Goal: Check status: Check status

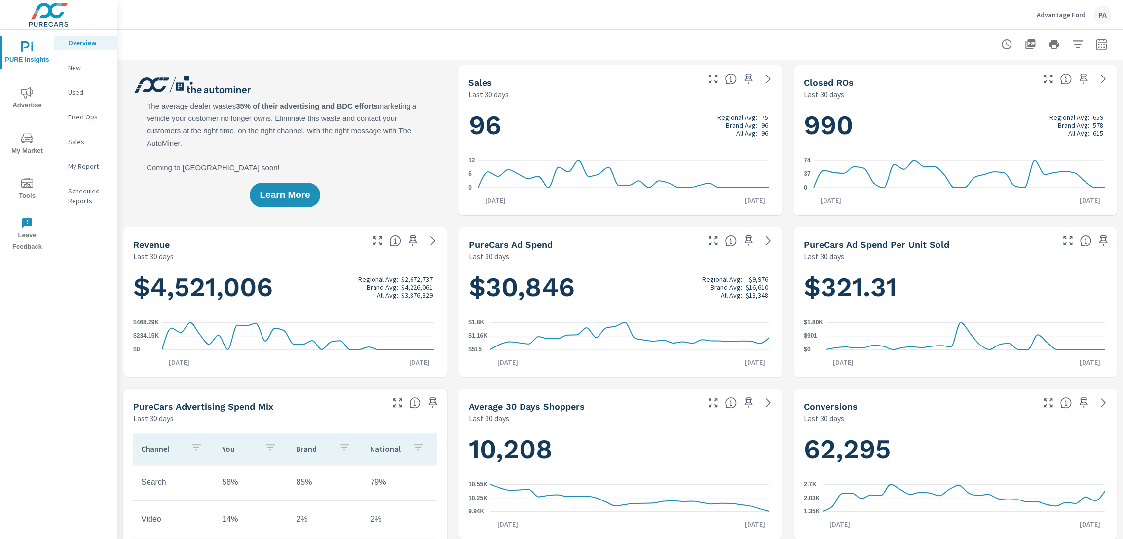
click at [26, 97] on icon "nav menu" at bounding box center [27, 92] width 12 height 11
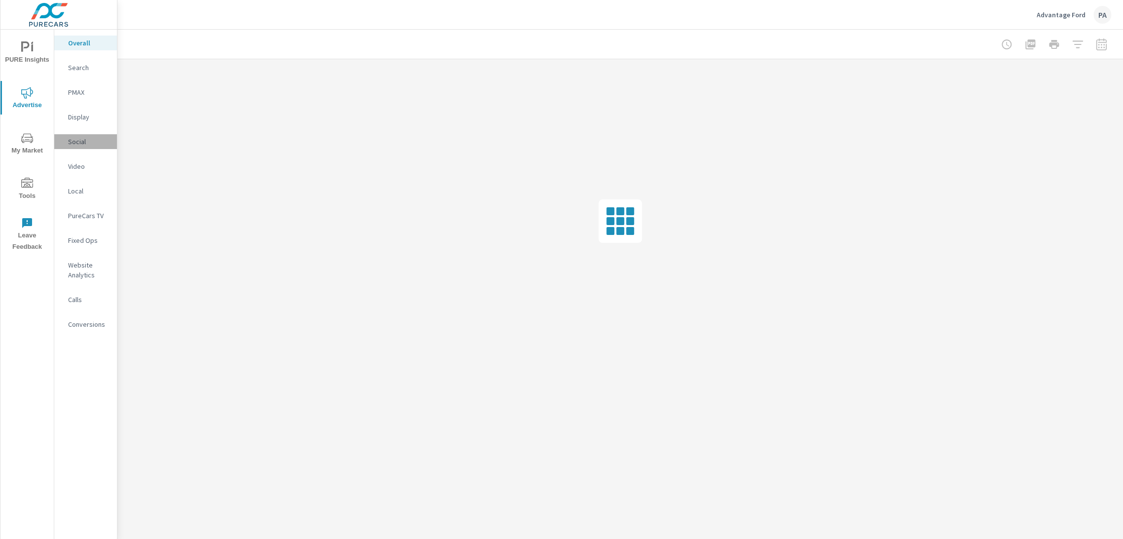
click at [82, 141] on p "Social" at bounding box center [88, 142] width 41 height 10
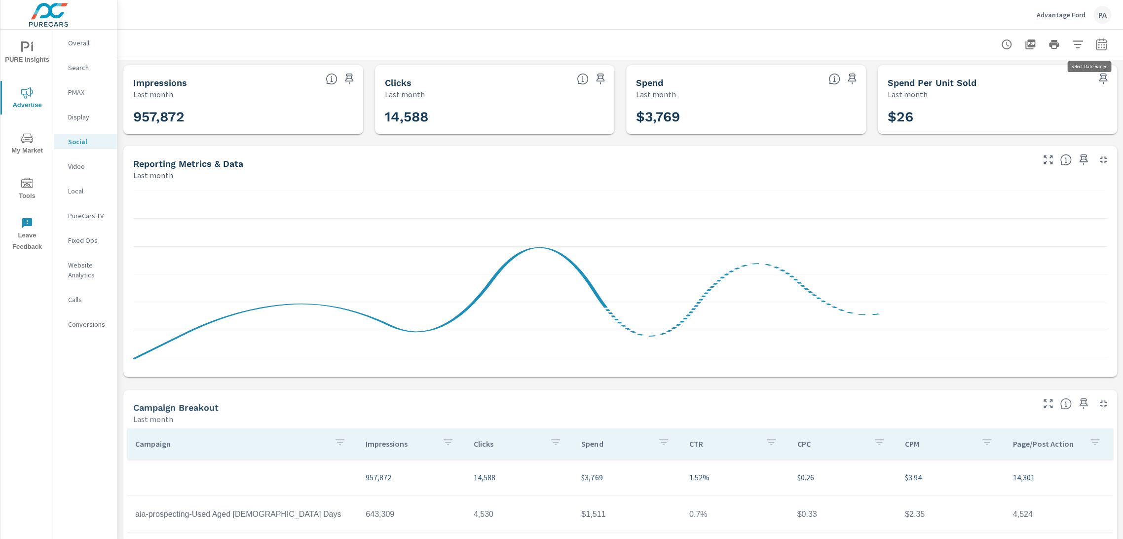
click at [1096, 49] on icon "button" at bounding box center [1101, 44] width 10 height 12
click at [1036, 87] on select "Custom Yesterday Last week Last 7 days Last 14 days Last 30 days Last 45 days L…" at bounding box center [1013, 86] width 99 height 20
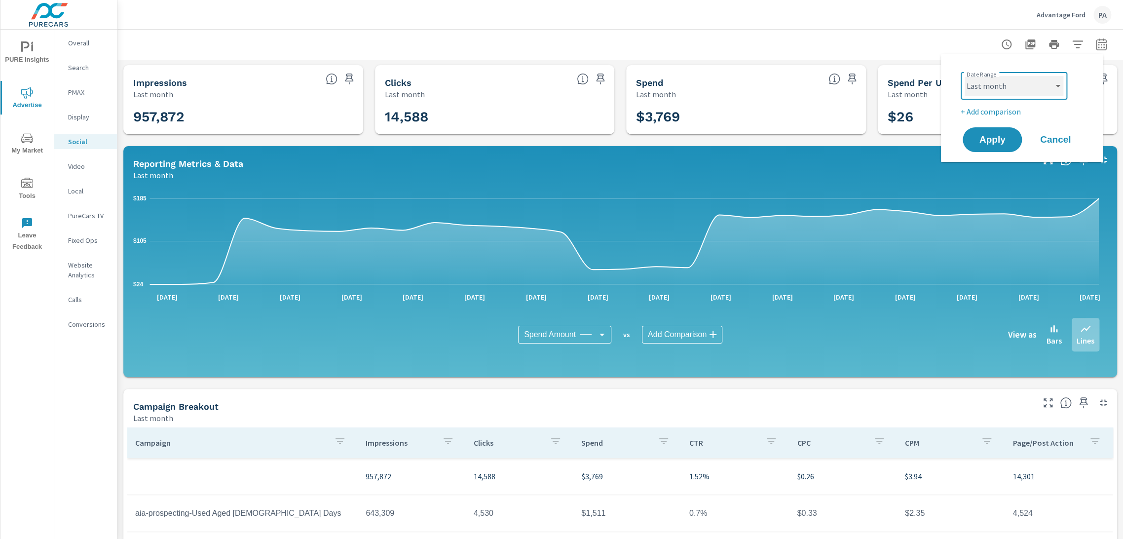
click at [964, 76] on select "Custom Yesterday Last week Last 7 days Last 14 days Last 30 days Last 45 days L…" at bounding box center [1013, 86] width 99 height 20
select select "custom"
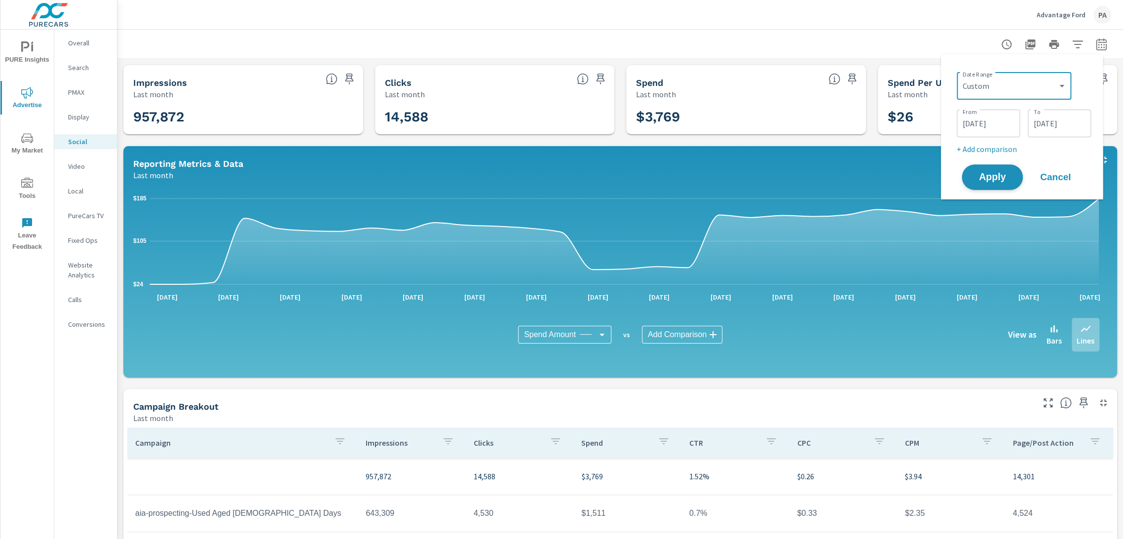
click at [995, 177] on span "Apply" at bounding box center [992, 177] width 40 height 9
